Goal: Check status: Check status

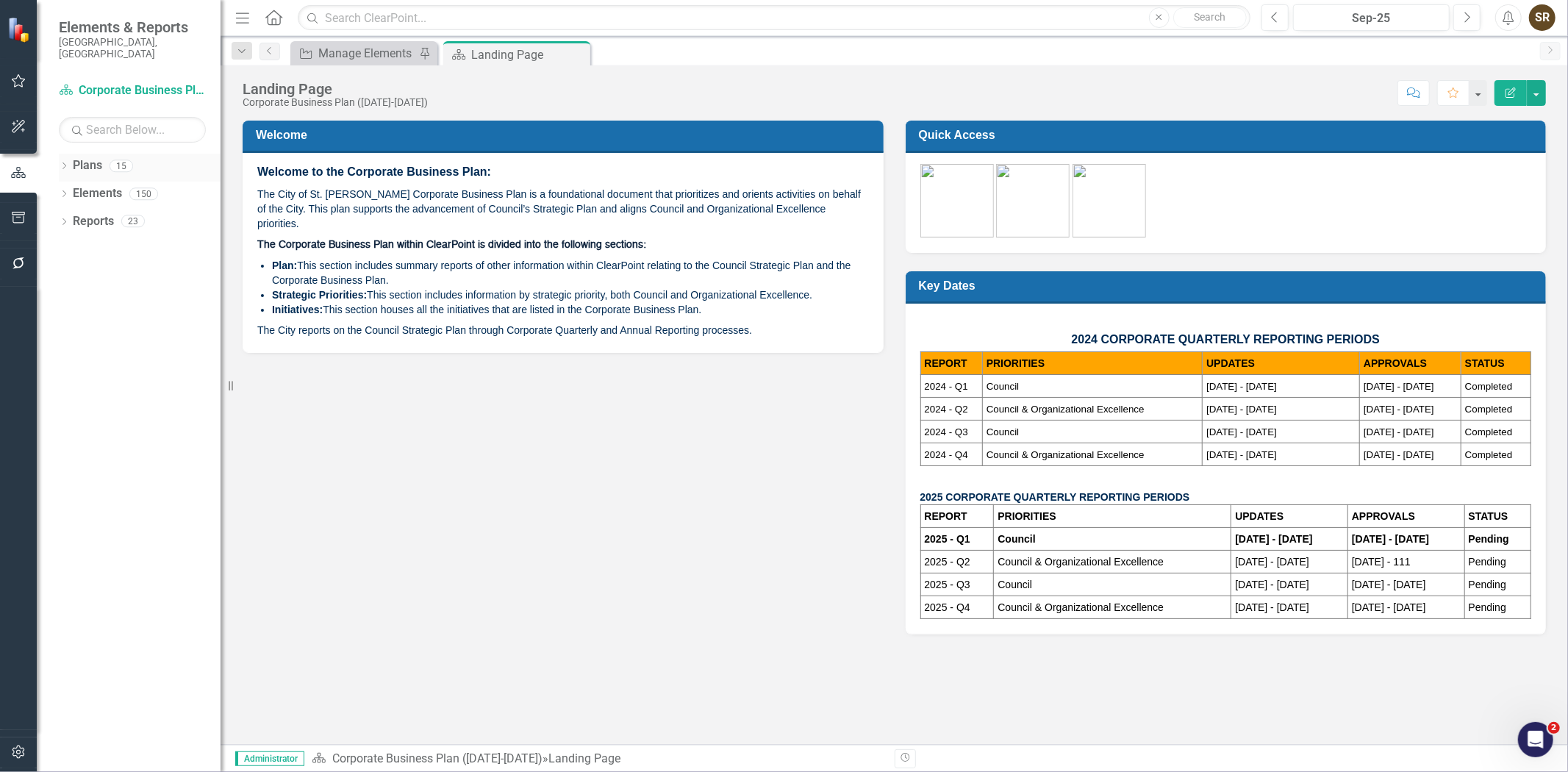
click at [64, 163] on icon "Dropdown" at bounding box center [64, 167] width 10 height 8
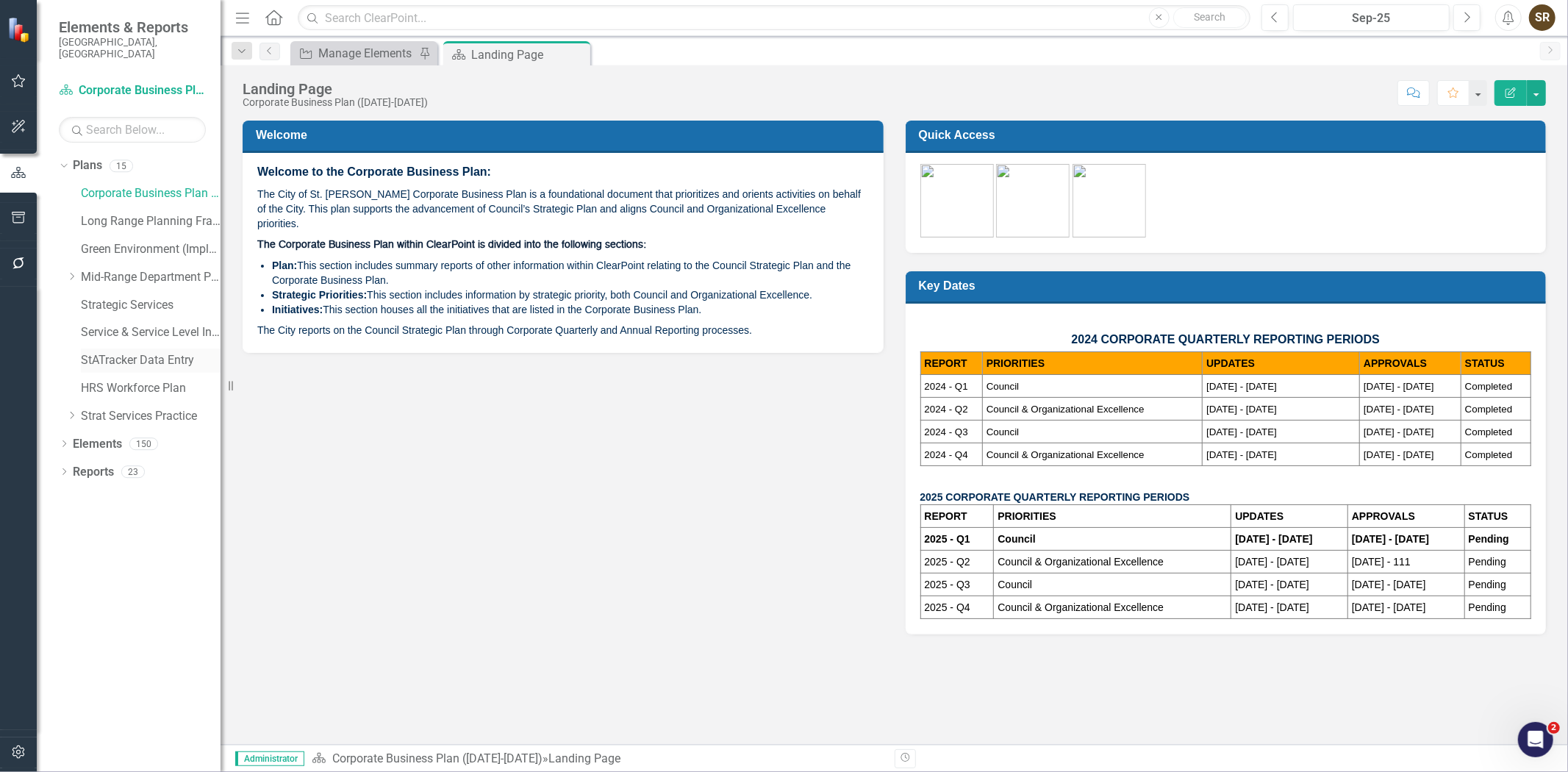
click at [107, 352] on link "StATracker Data Entry" at bounding box center [150, 361] width 139 height 17
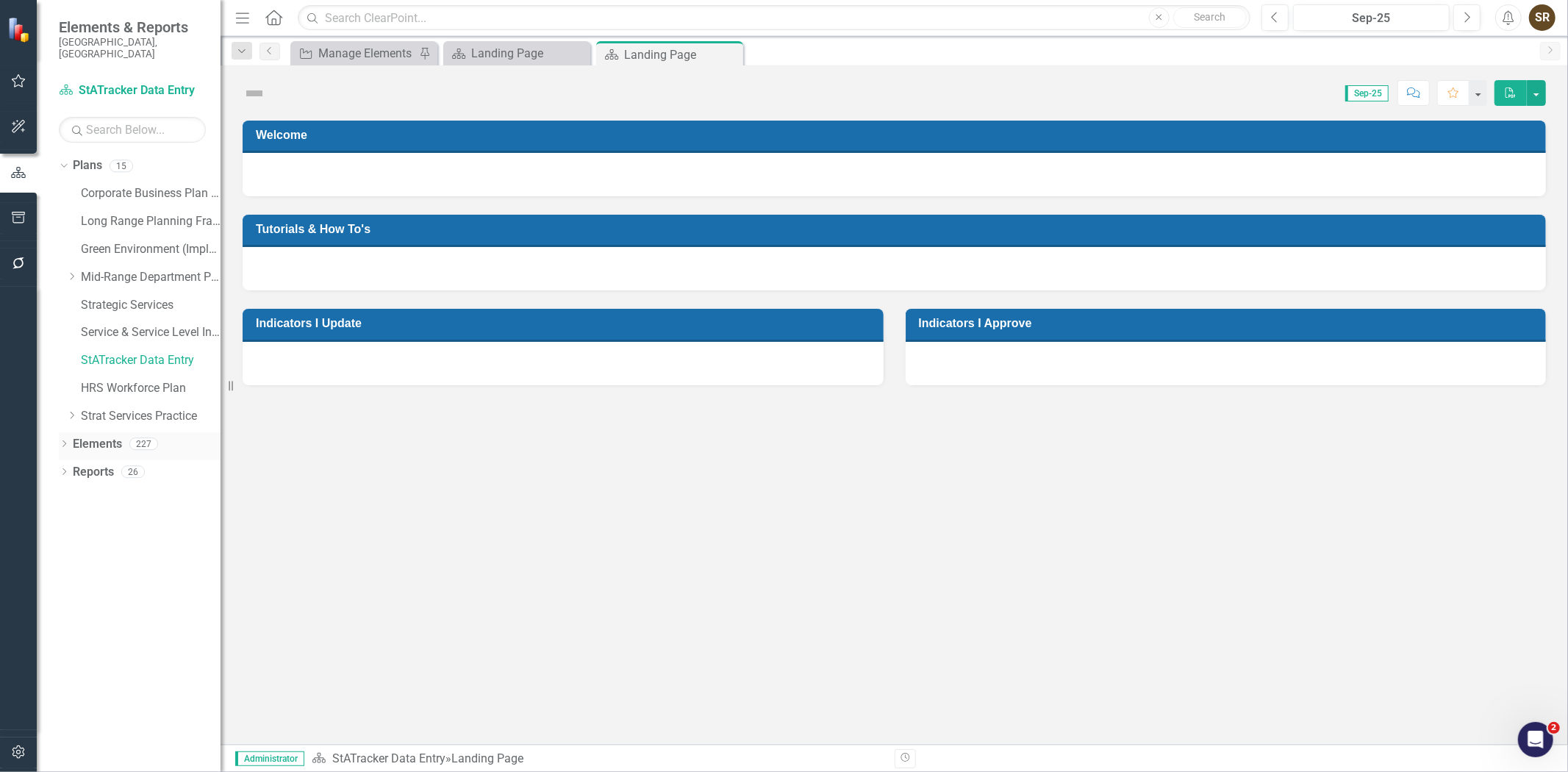
click at [62, 440] on div "Dropdown" at bounding box center [64, 446] width 10 height 12
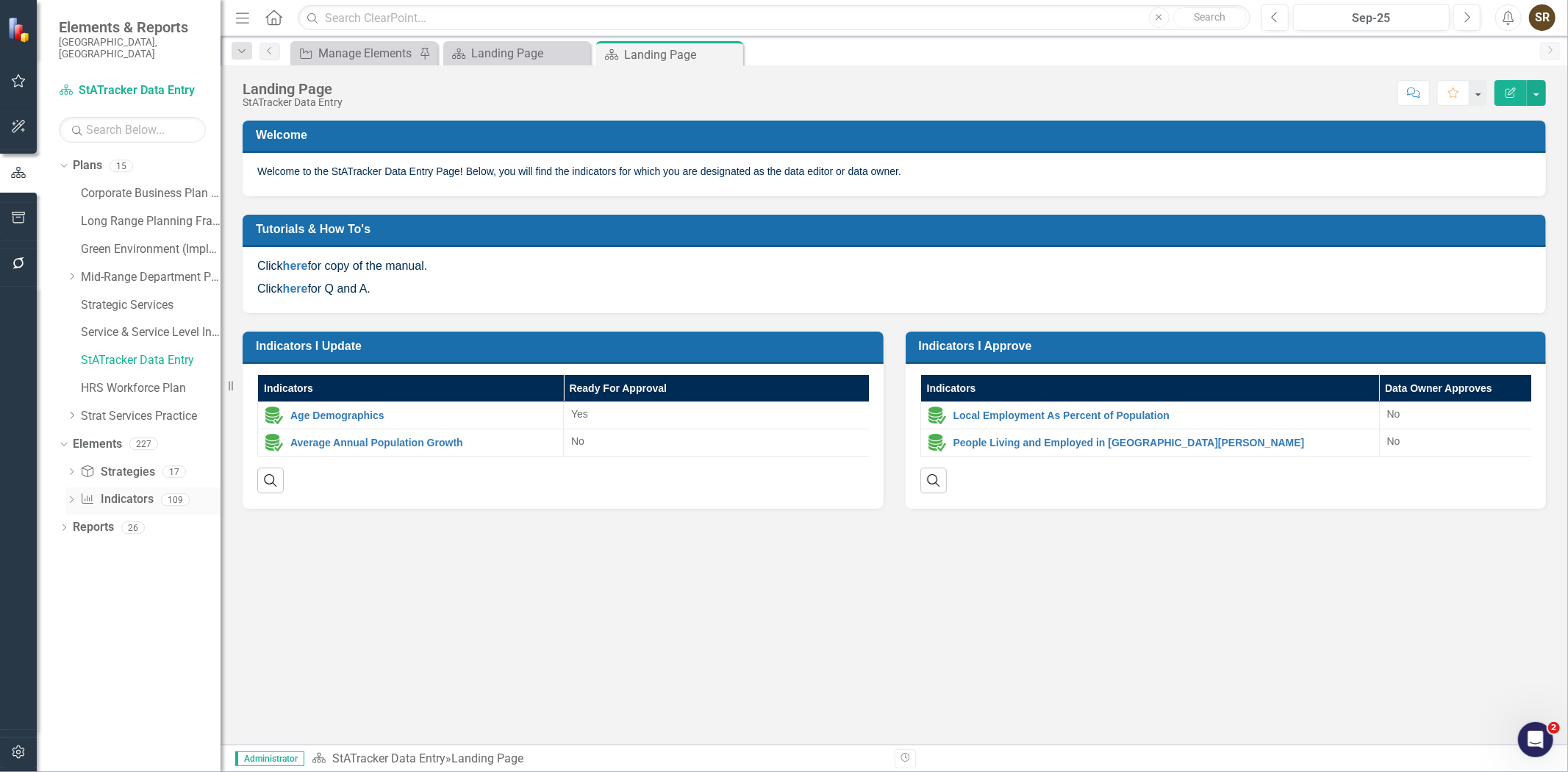
click at [100, 491] on link "Indicator Indicators" at bounding box center [116, 499] width 73 height 17
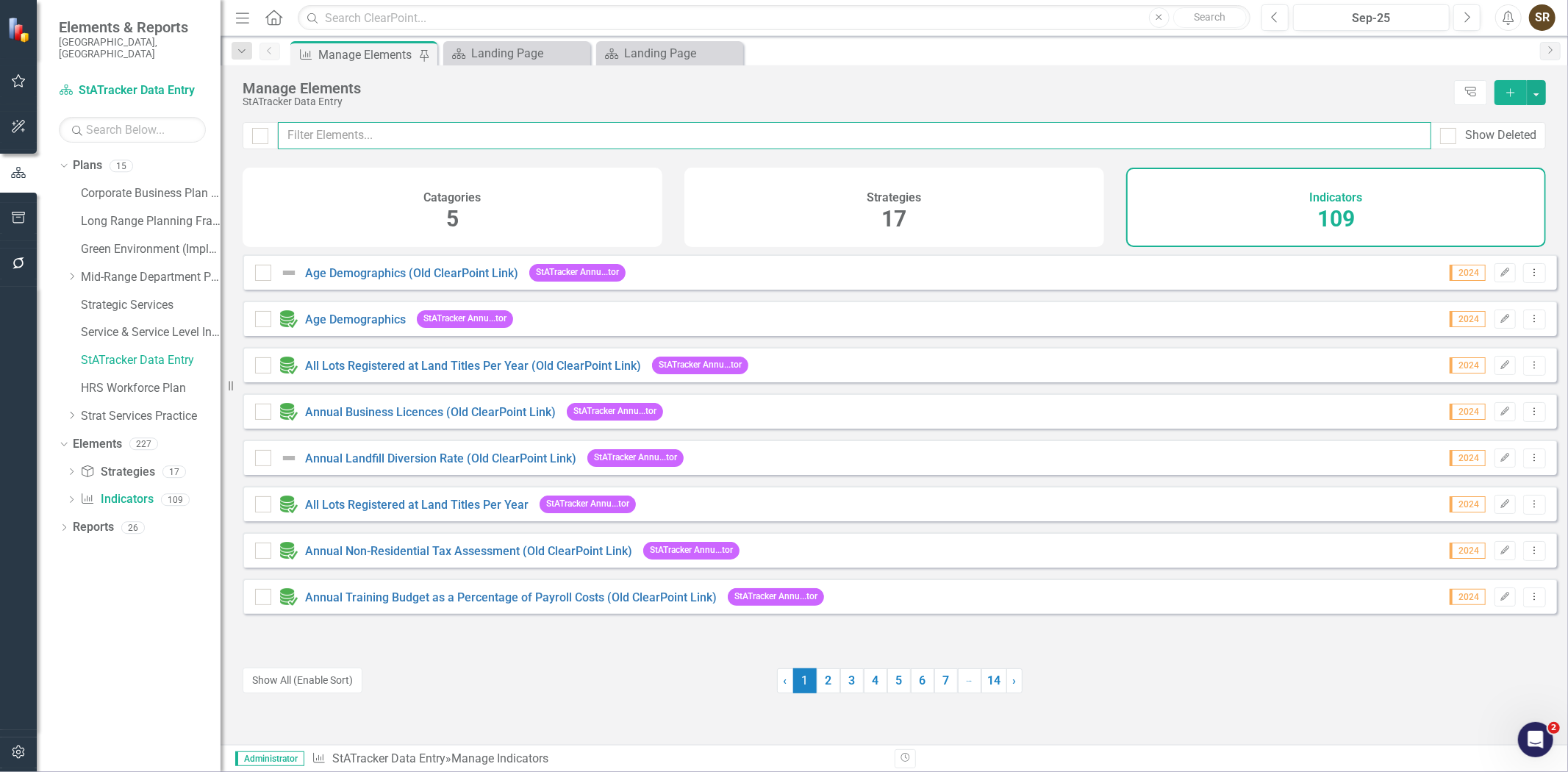
click at [355, 138] on input "text" at bounding box center [854, 136] width 1154 height 27
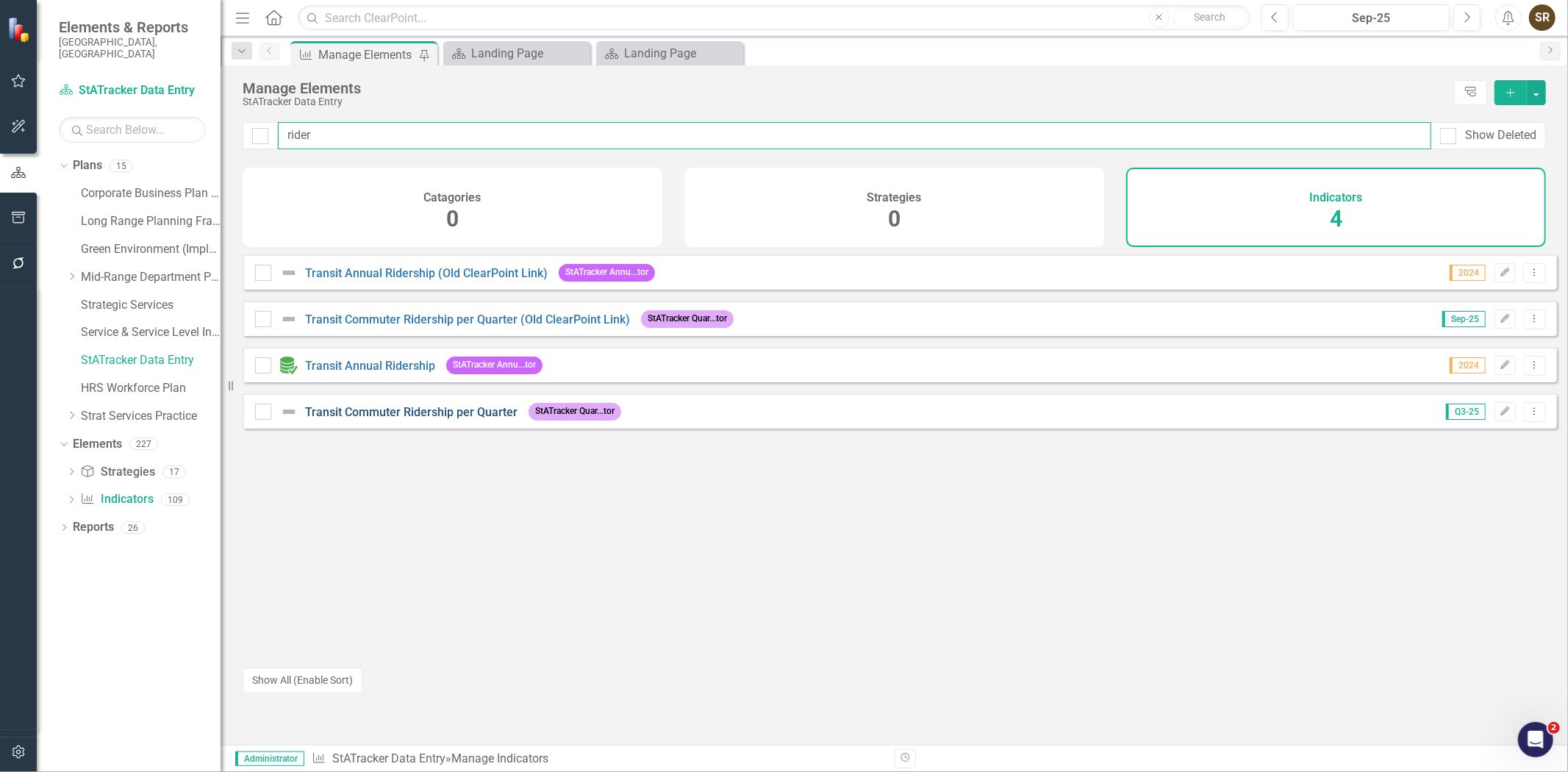
type input "rider"
click at [455, 419] on link "Transit Commuter Ridership per Quarter" at bounding box center [411, 412] width 212 height 14
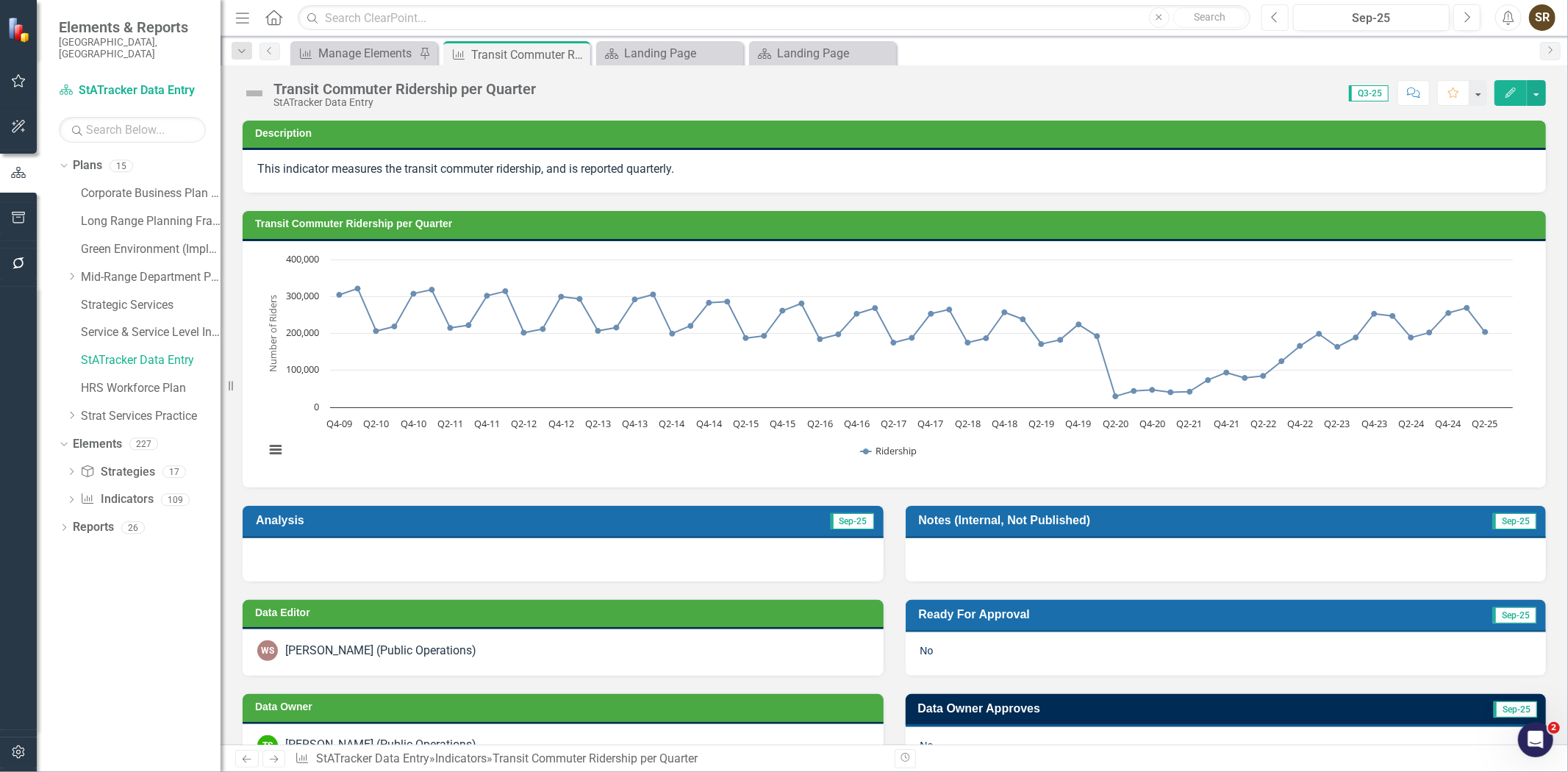
click at [1274, 19] on icon "Previous" at bounding box center [1275, 17] width 8 height 13
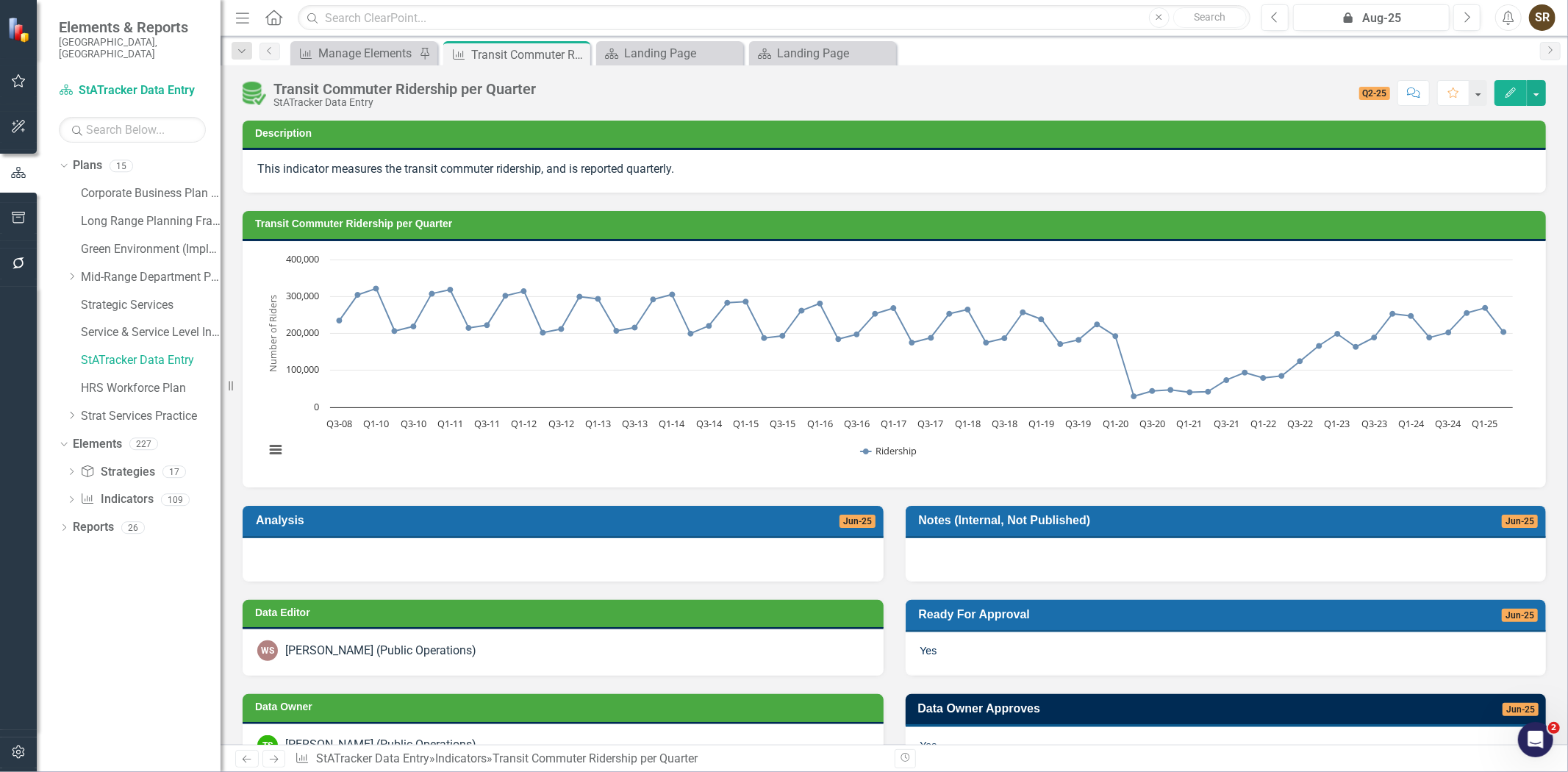
click at [152, 599] on div "Dropdown Plans 15 Corporate Business Plan ([DATE]-[DATE]) Long Range Planning F…" at bounding box center [128, 462] width 184 height 618
